Goal: Check status: Check status

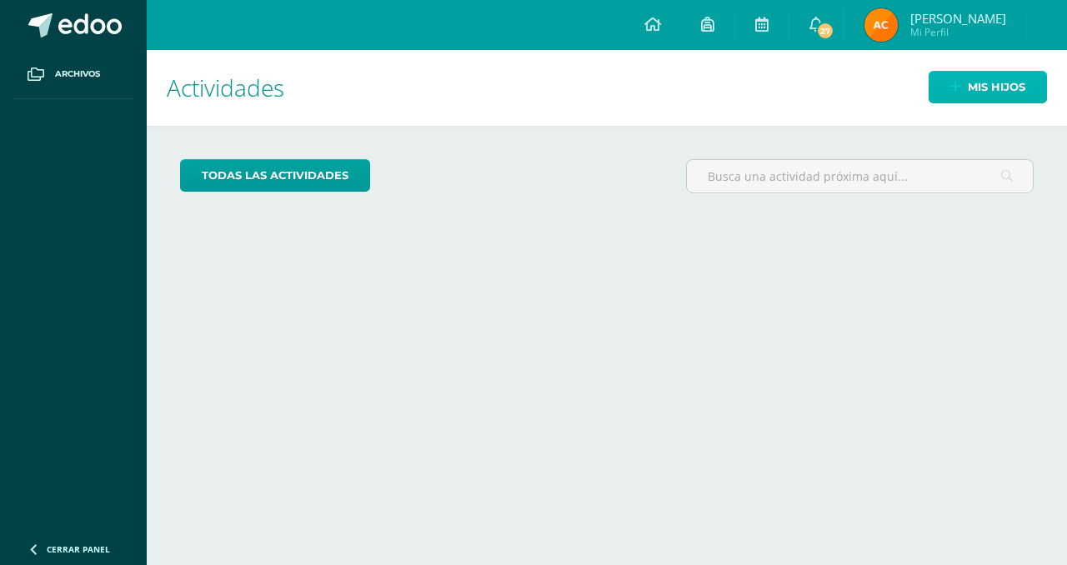
click at [945, 101] on link "Mis hijos" at bounding box center [987, 87] width 118 height 33
click at [928, 102] on div "Mis hijos" at bounding box center [977, 87] width 178 height 74
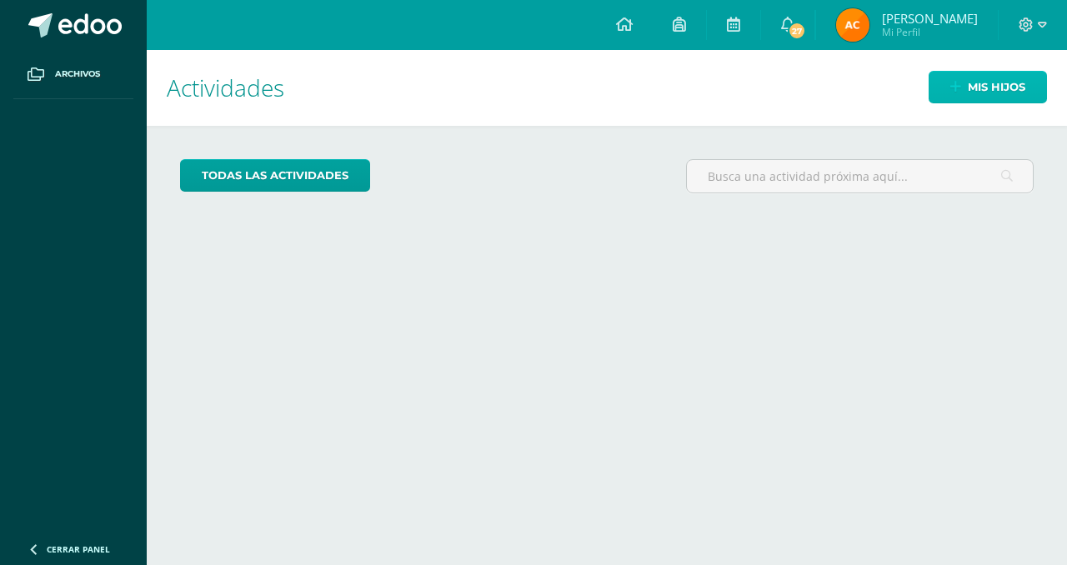
click at [950, 102] on link "Mis hijos" at bounding box center [987, 87] width 118 height 33
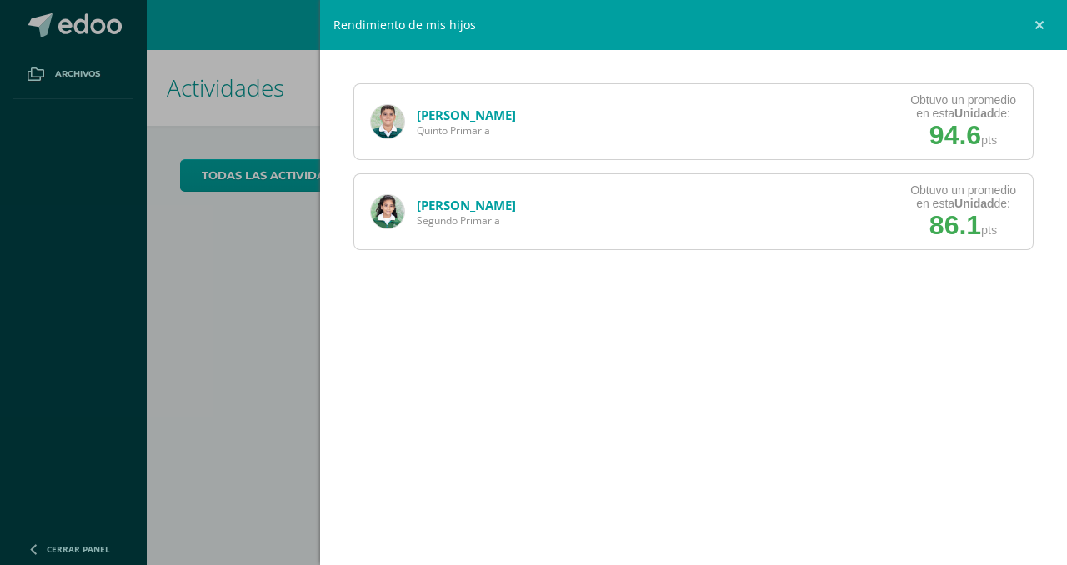
click at [438, 118] on link "[PERSON_NAME]" at bounding box center [466, 115] width 99 height 17
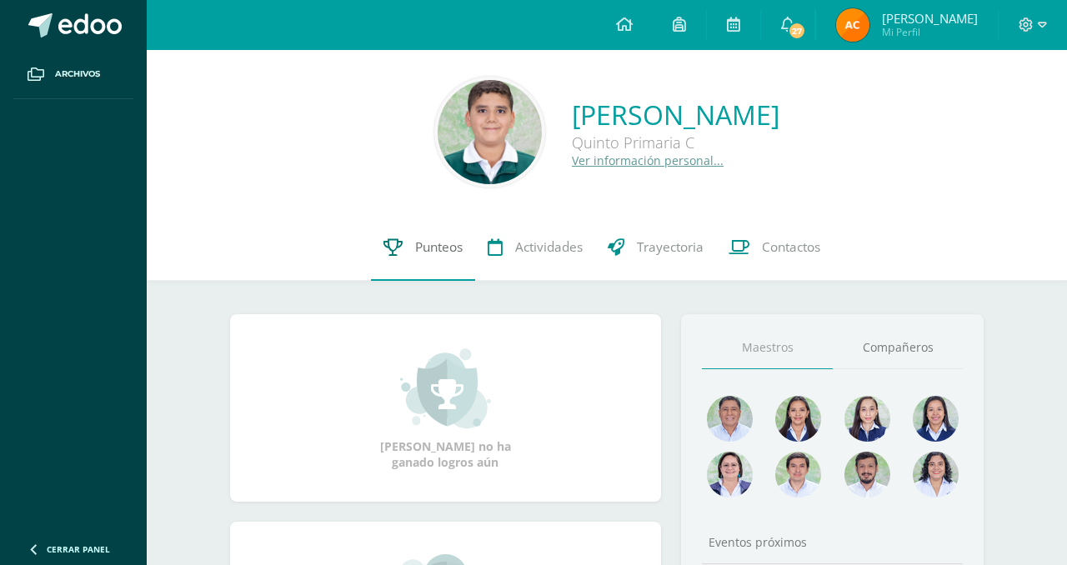
click at [419, 263] on link "Punteos" at bounding box center [423, 247] width 104 height 67
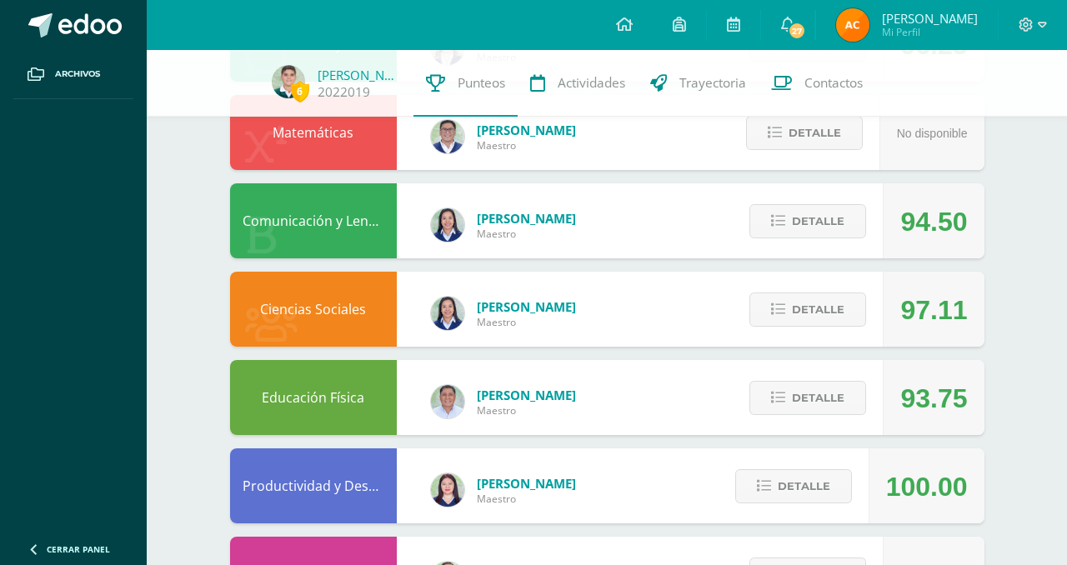
scroll to position [693, 0]
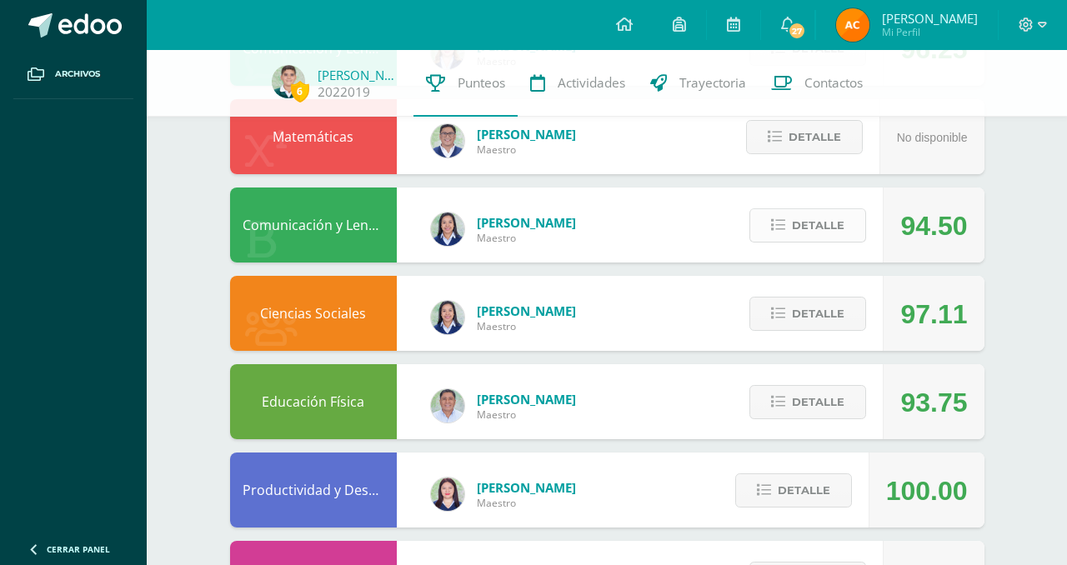
click at [801, 233] on span "Detalle" at bounding box center [818, 225] width 53 height 31
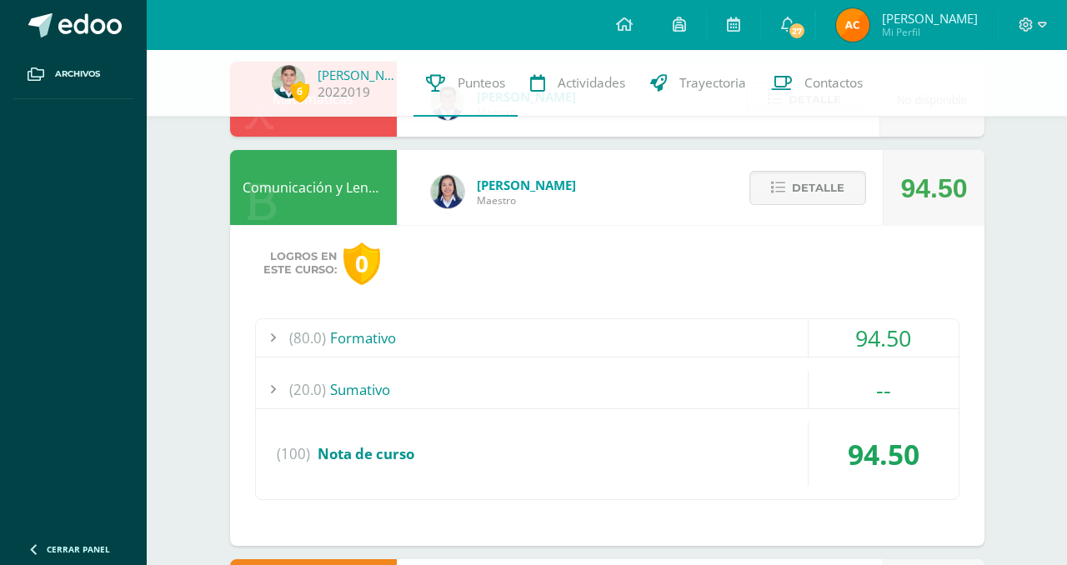
scroll to position [738, 0]
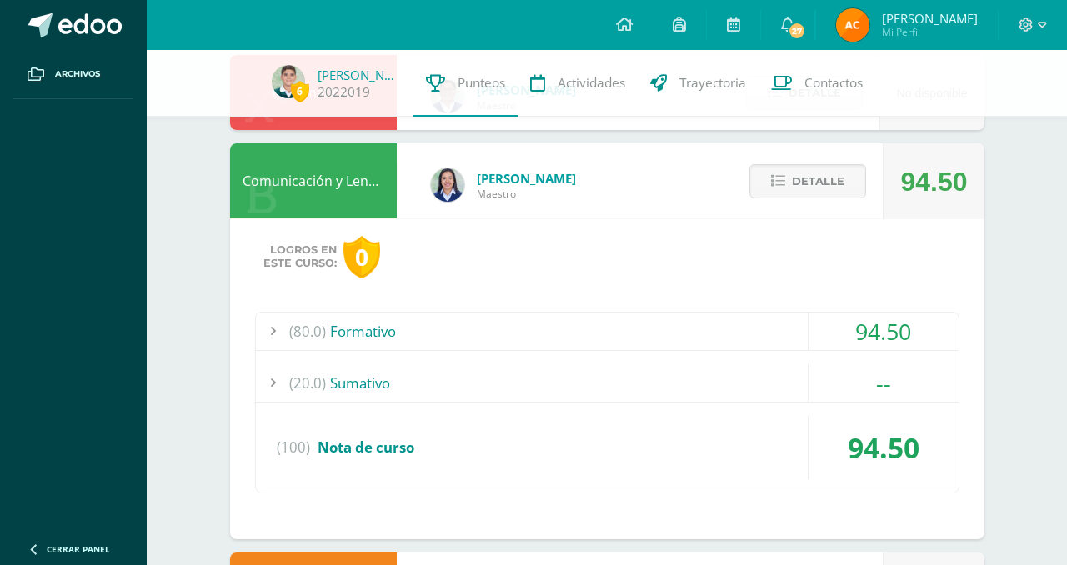
click at [735, 321] on div "(80.0) Formativo" at bounding box center [607, 332] width 703 height 38
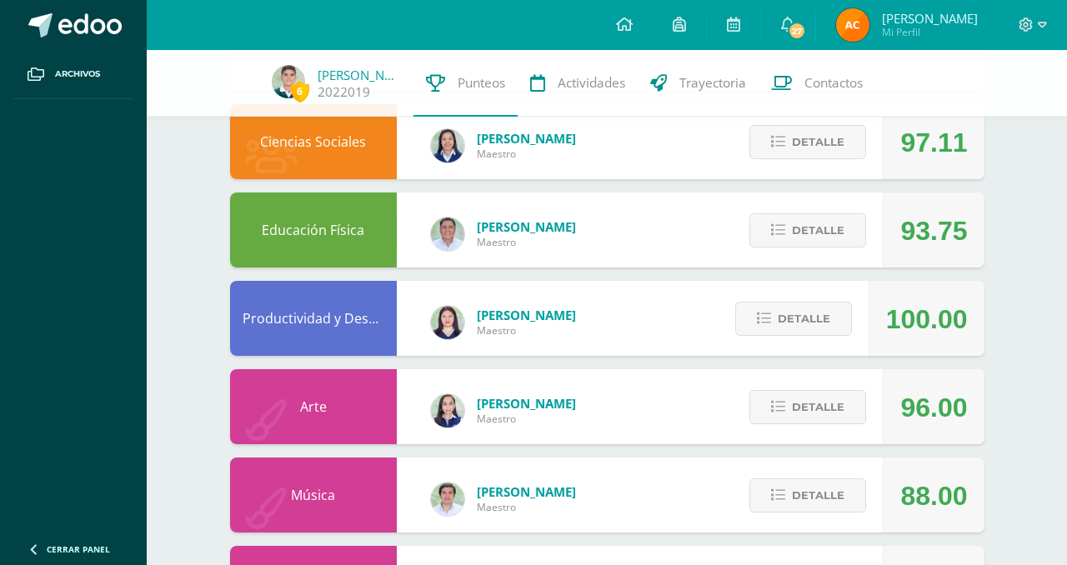
scroll to position [1548, 0]
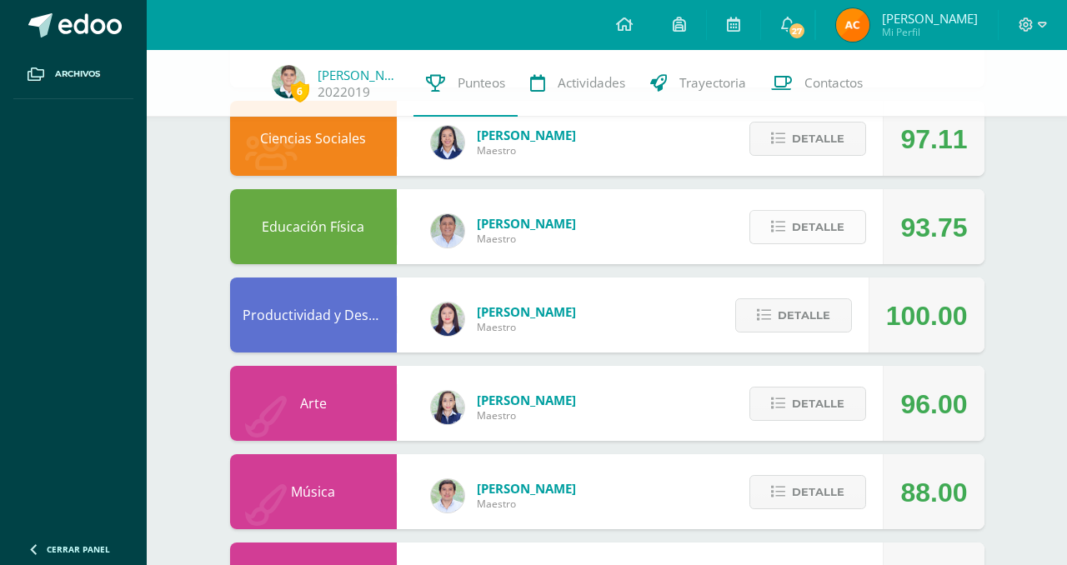
click at [789, 228] on button "Detalle" at bounding box center [807, 227] width 117 height 34
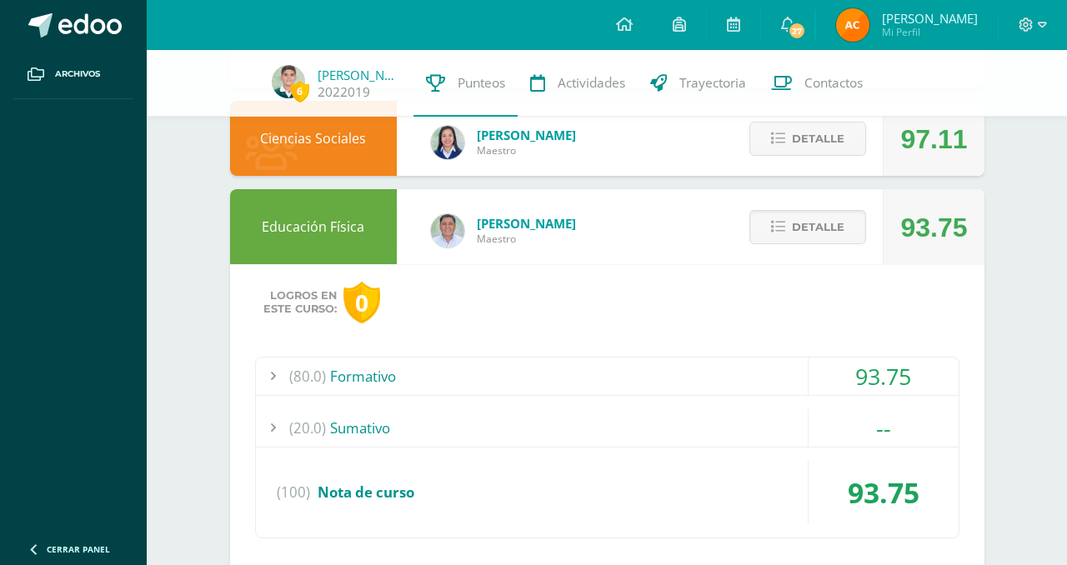
click at [649, 365] on div "(80.0) Formativo" at bounding box center [607, 377] width 703 height 38
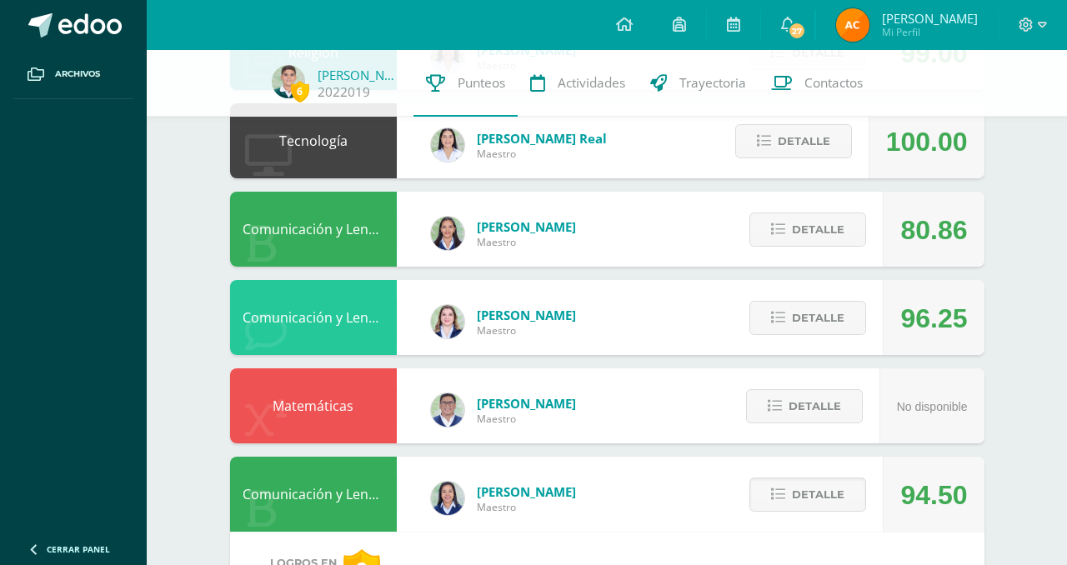
scroll to position [421, 0]
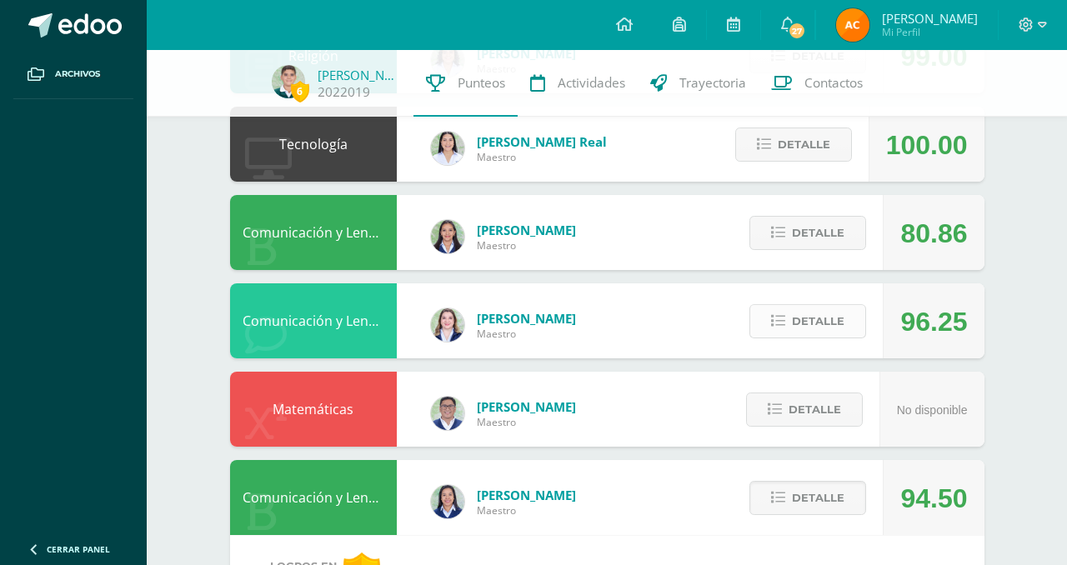
click at [770, 324] on button "Detalle" at bounding box center [807, 321] width 117 height 34
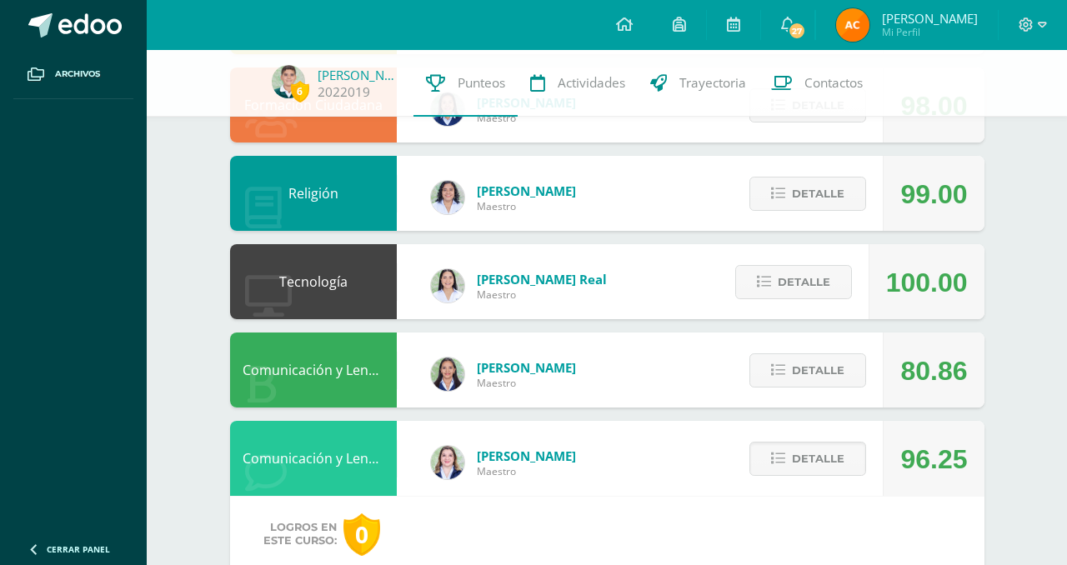
scroll to position [279, 0]
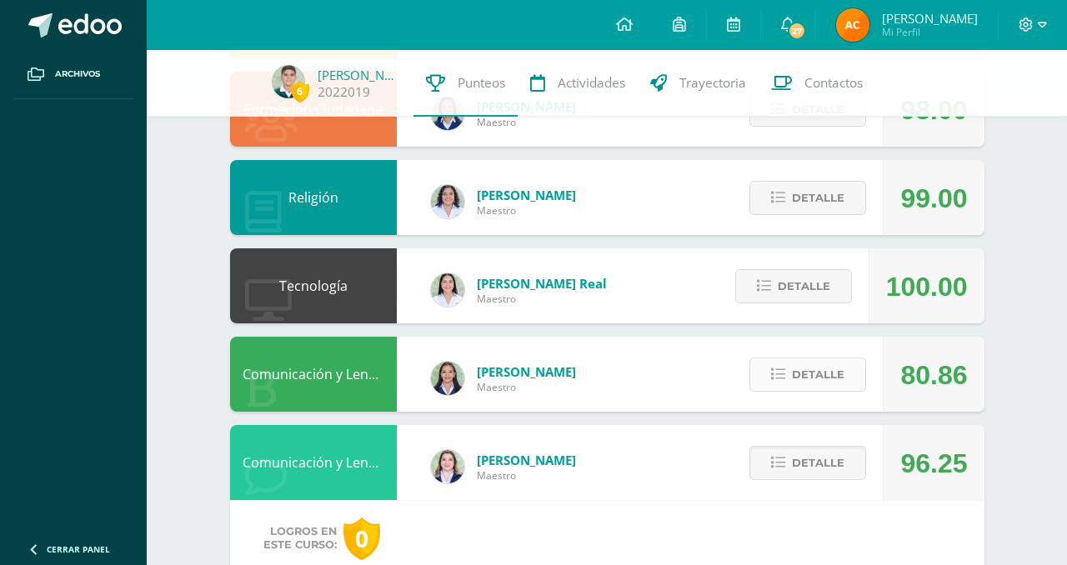
click at [845, 373] on button "Detalle" at bounding box center [807, 375] width 117 height 34
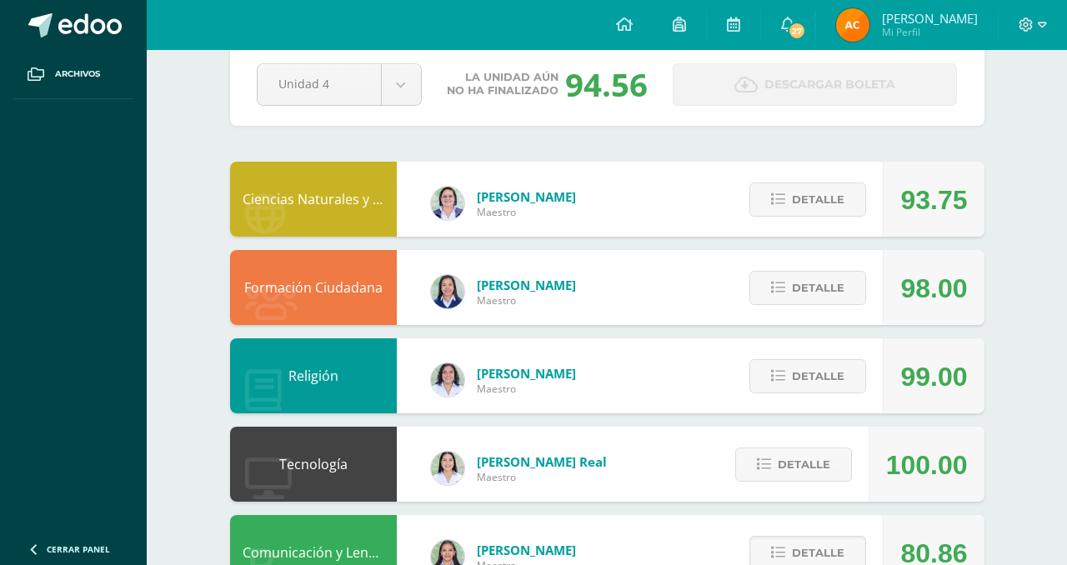
scroll to position [0, 0]
